Goal: Transaction & Acquisition: Purchase product/service

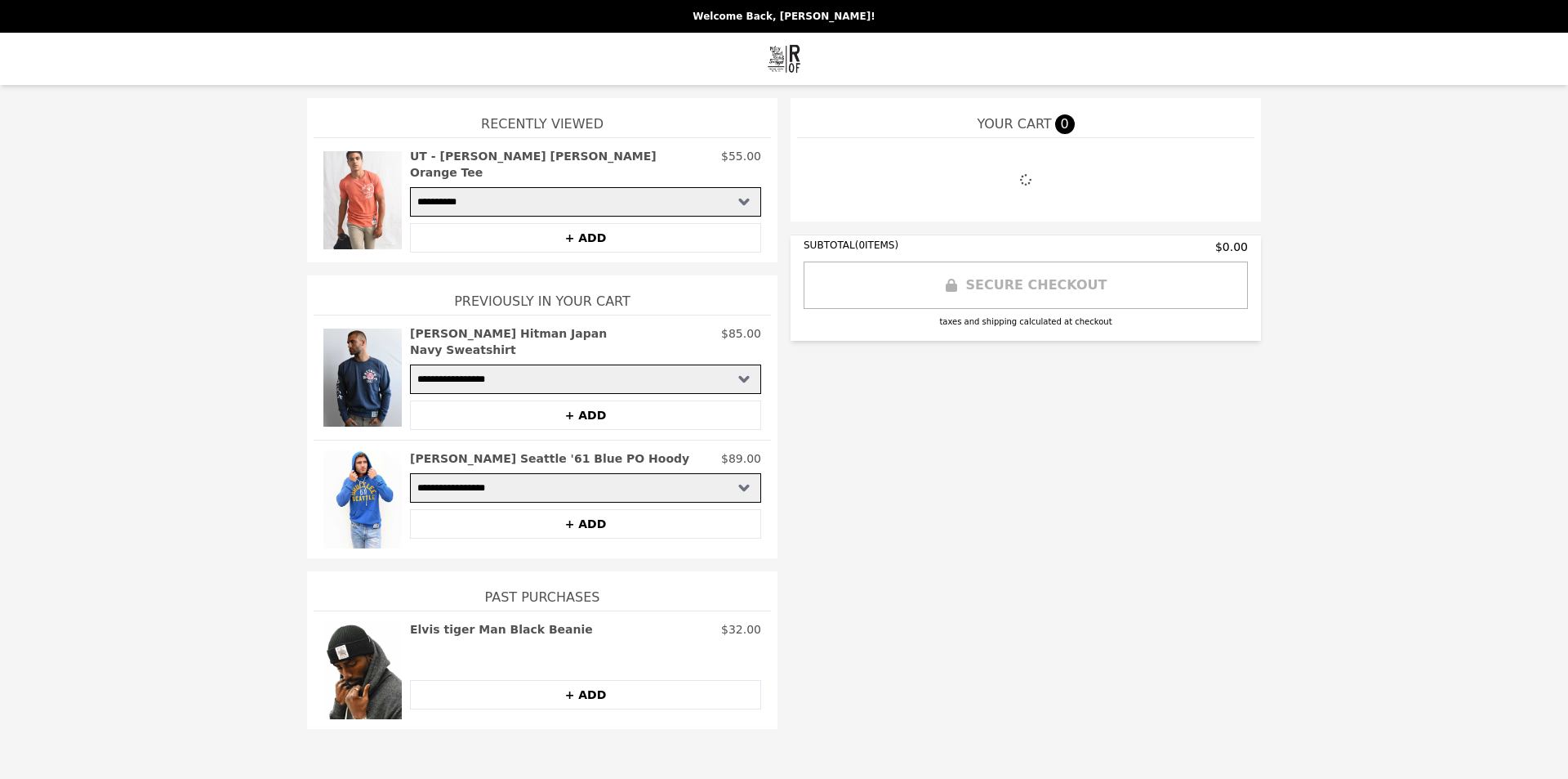
select select "**********"
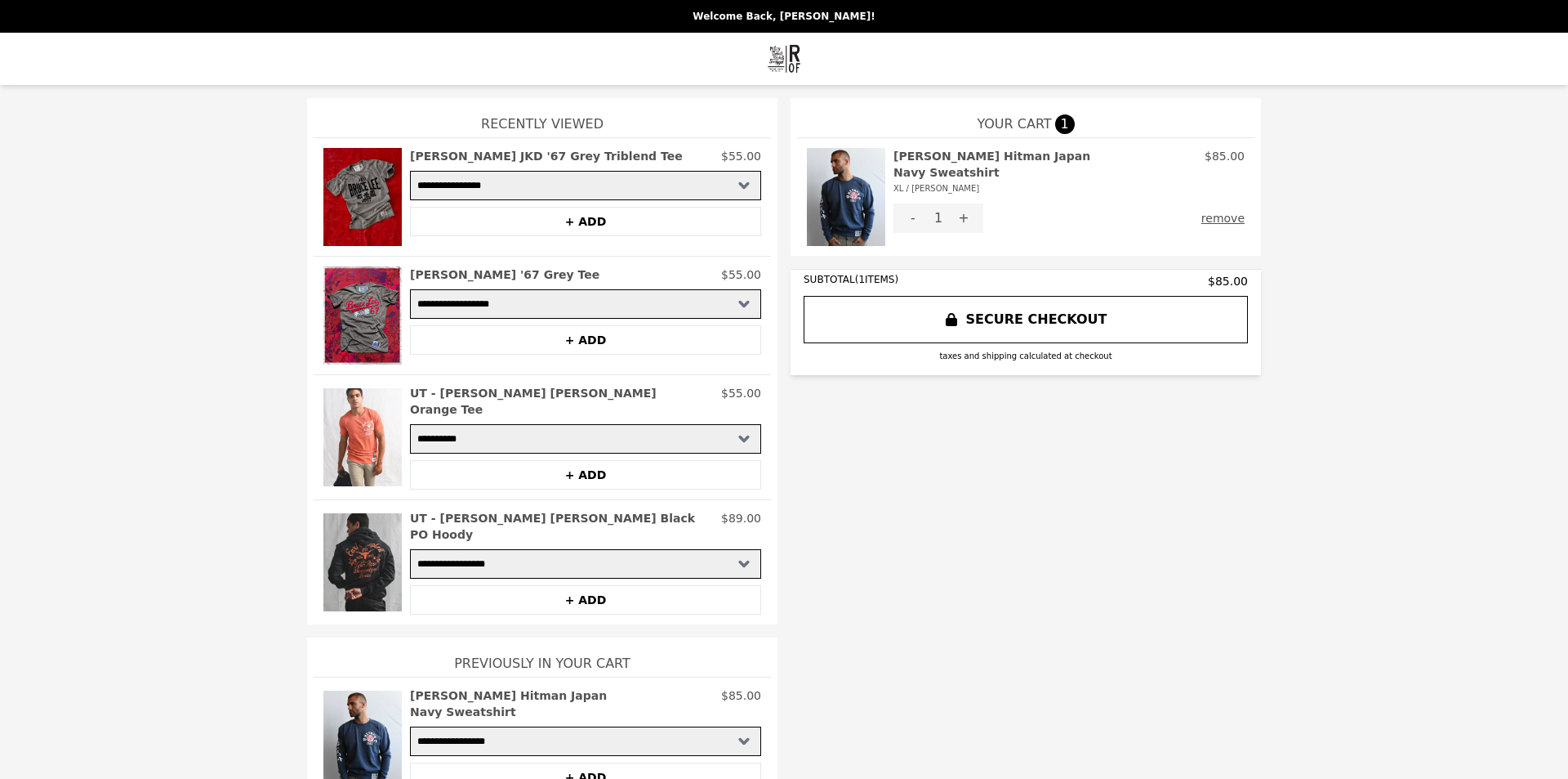
click at [1029, 159] on h2 "[PERSON_NAME] Hitman Japan Navy Sweatshirt XL / [PERSON_NAME]" at bounding box center [1046, 172] width 304 height 49
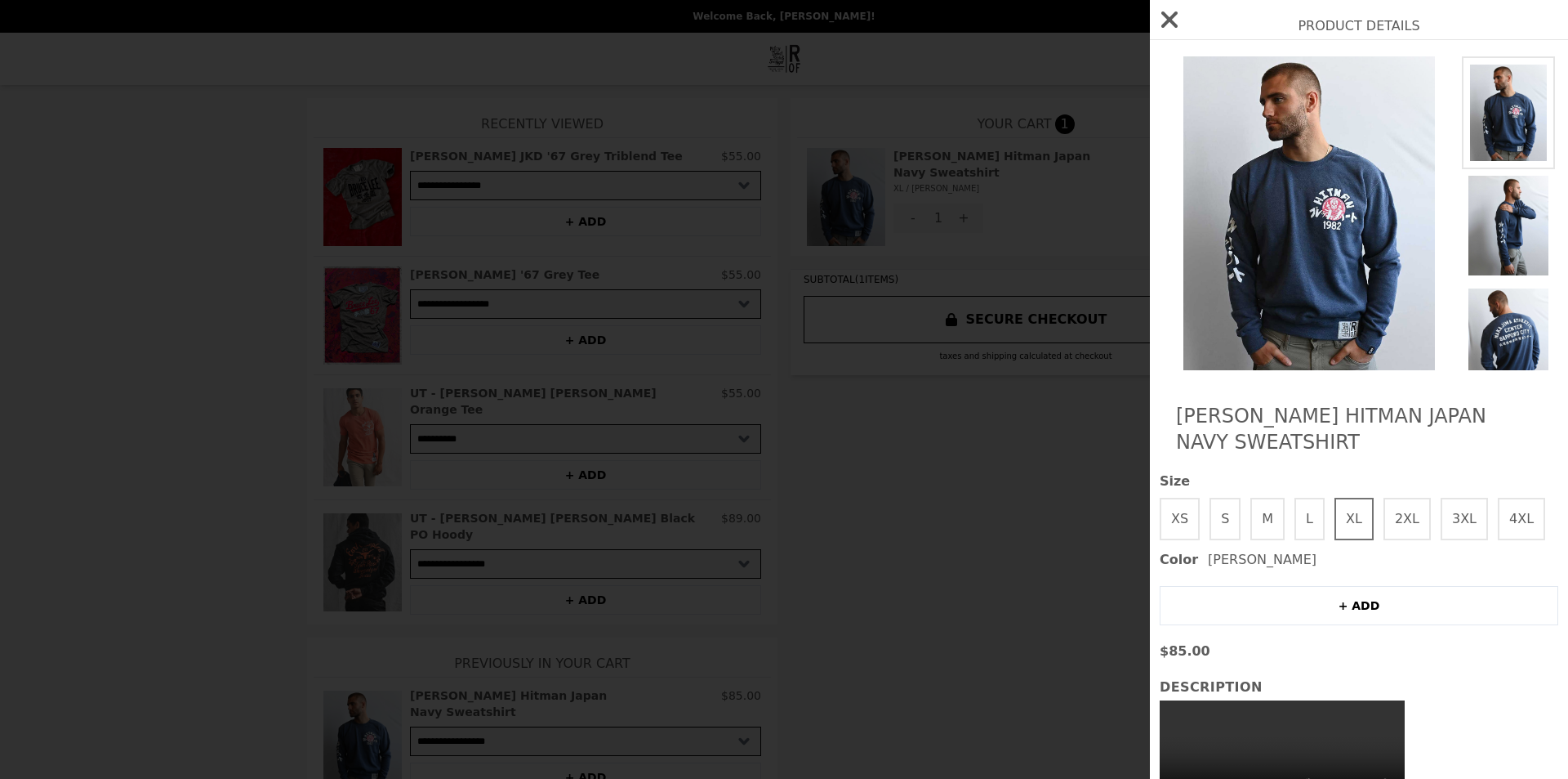
click at [1465, 305] on img at bounding box center [1508, 338] width 93 height 114
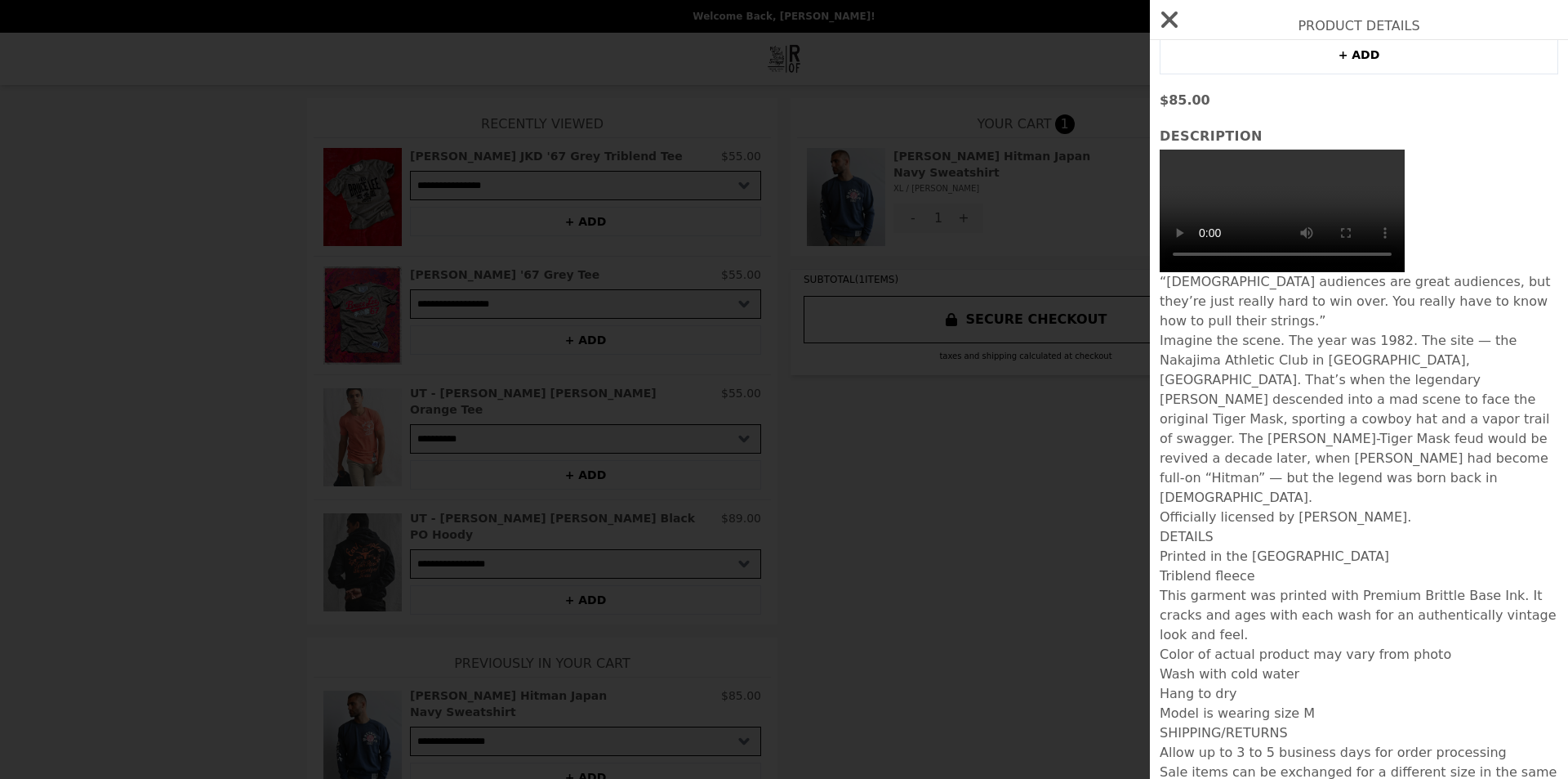
scroll to position [610, 0]
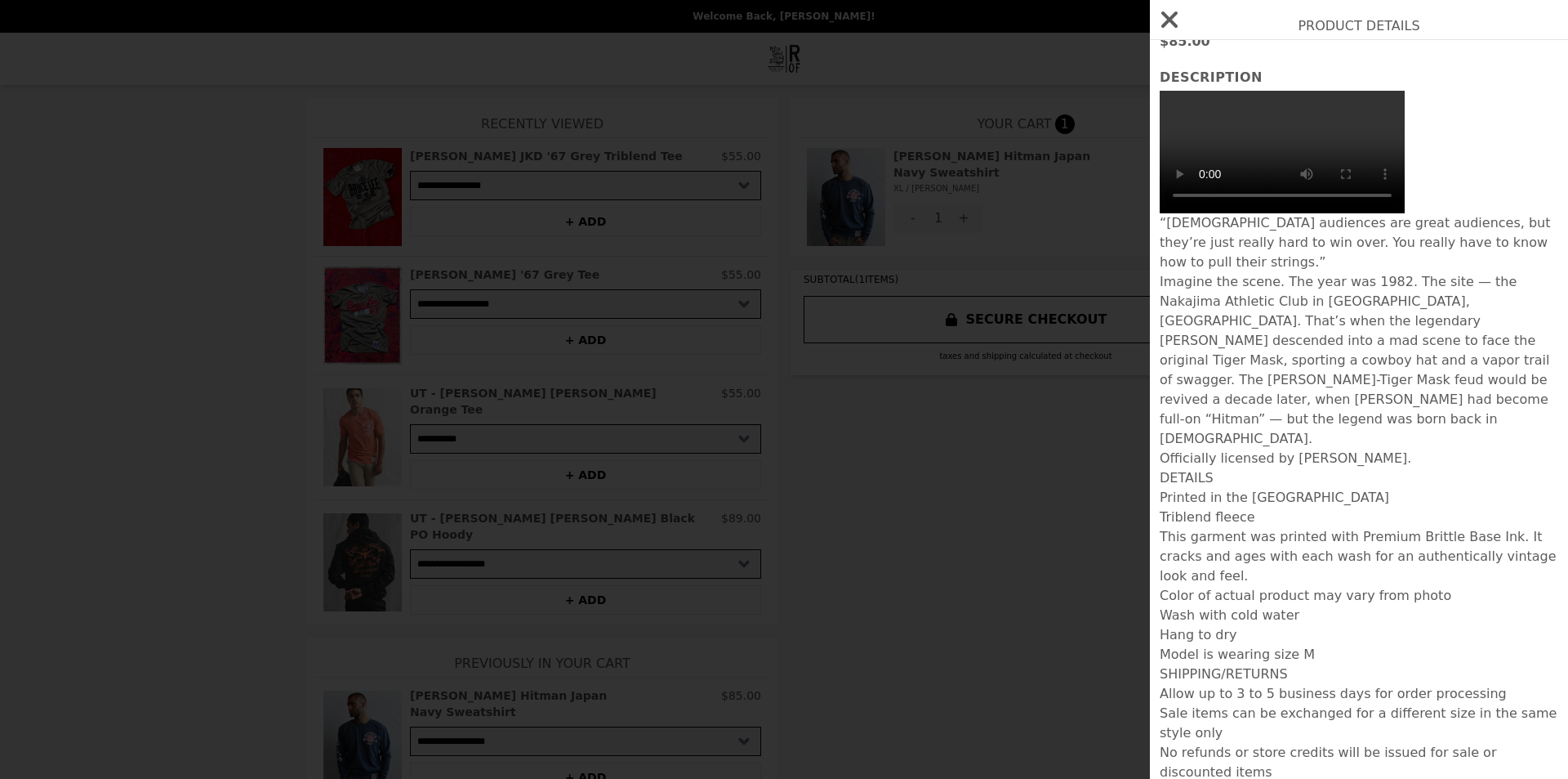
click at [1174, 16] on icon "button" at bounding box center [1169, 19] width 16 height 16
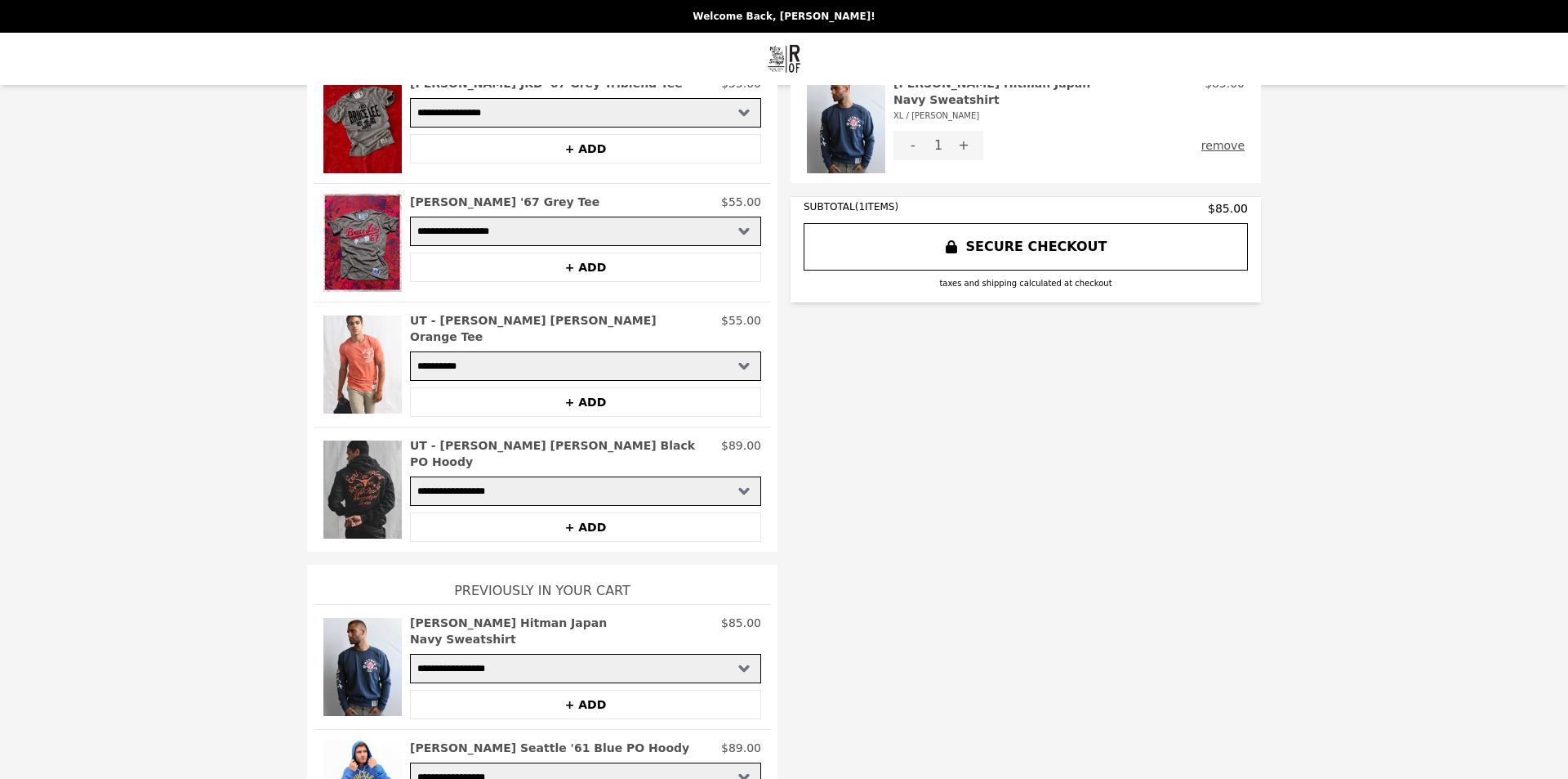
scroll to position [0, 0]
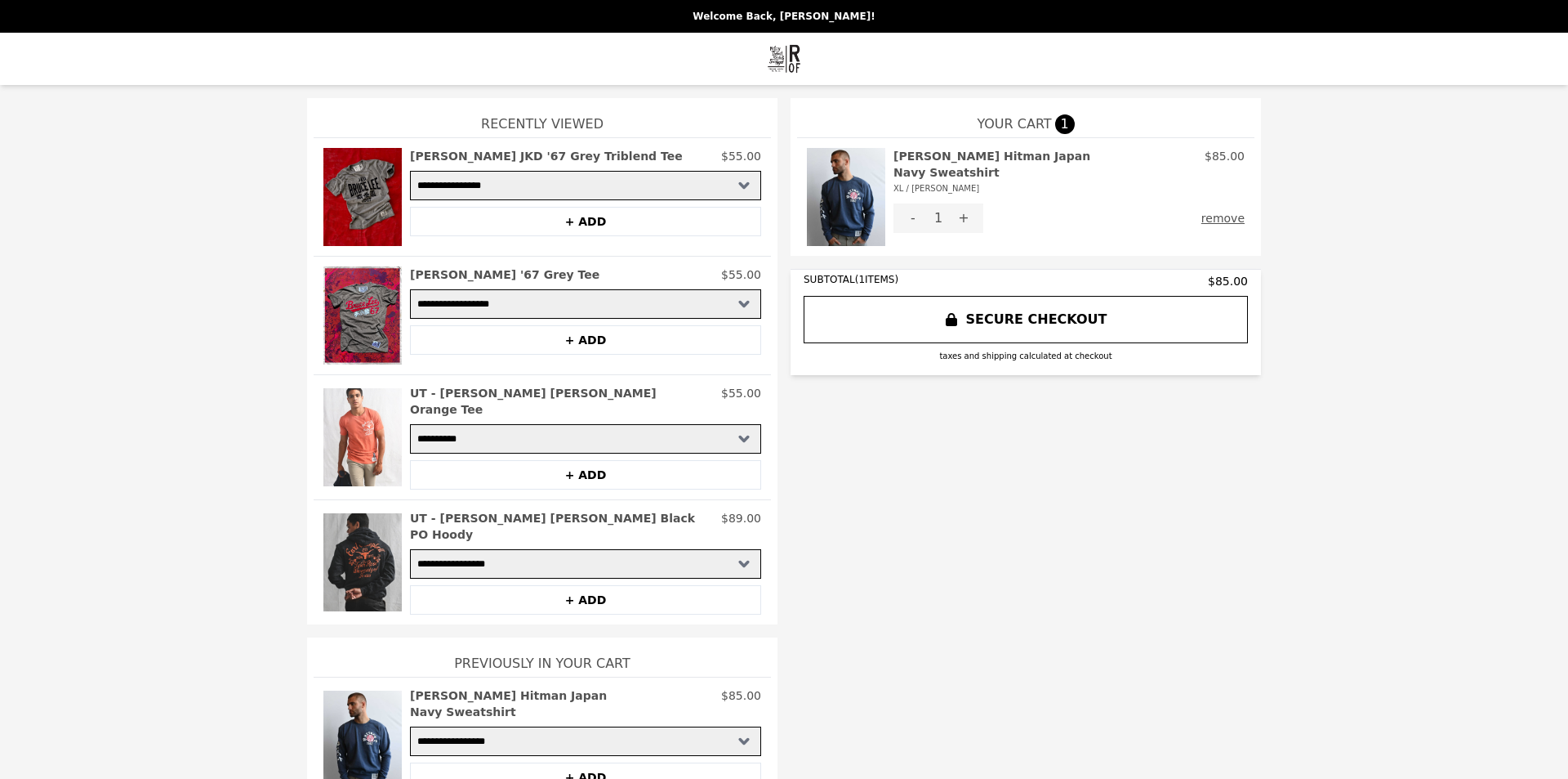
click at [1094, 313] on button "SECURE CHECKOUT" at bounding box center [1026, 320] width 444 height 47
drag, startPoint x: 1220, startPoint y: 202, endPoint x: 1204, endPoint y: 205, distance: 16.3
click at [1216, 204] on button "remove" at bounding box center [1222, 218] width 43 height 29
